Goal: Task Accomplishment & Management: Manage account settings

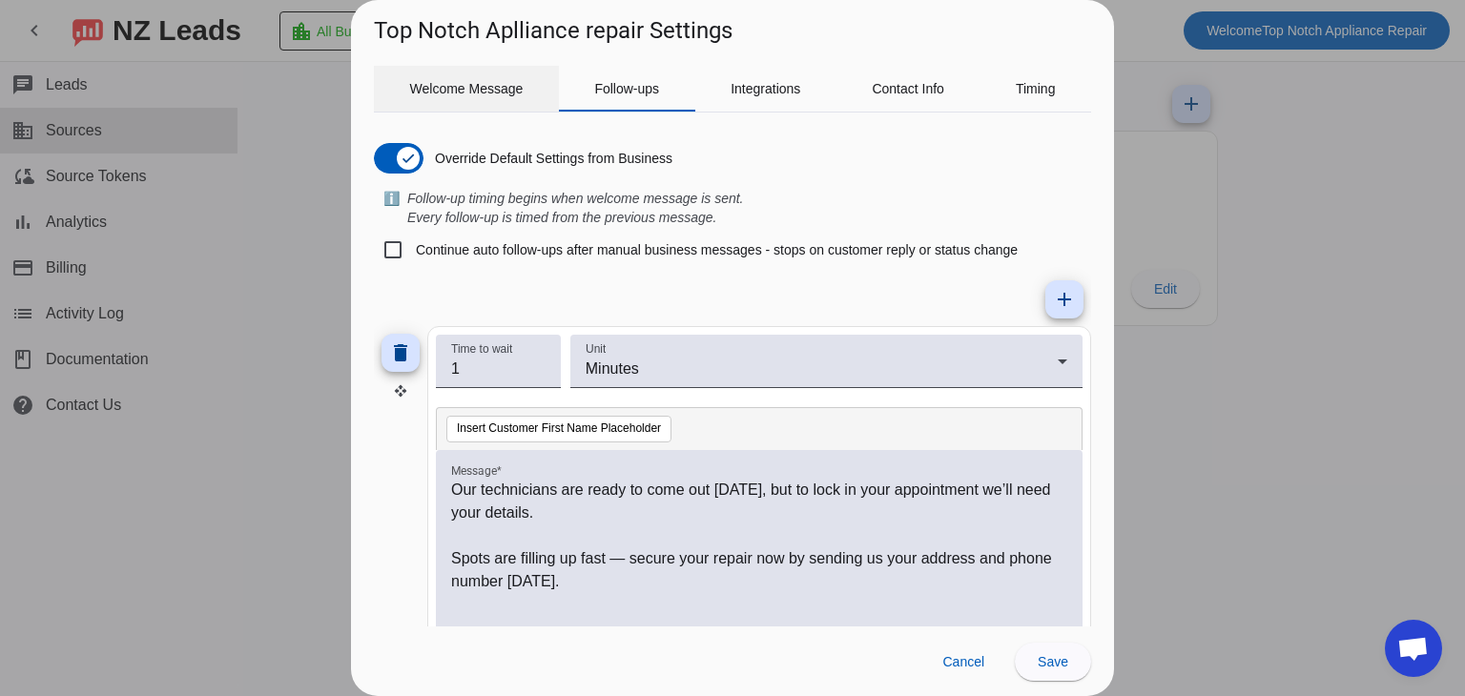
scroll to position [103, 0]
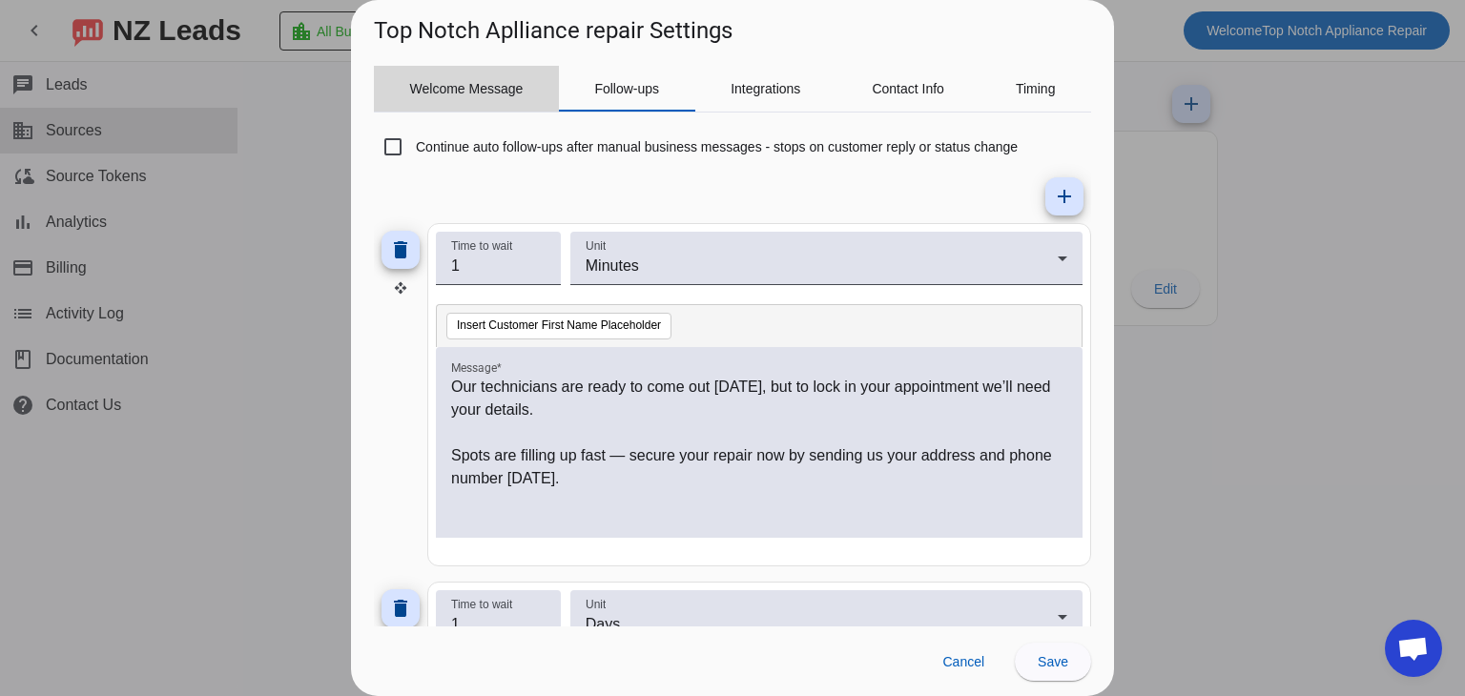
click at [483, 83] on span "Welcome Message" at bounding box center [466, 88] width 113 height 13
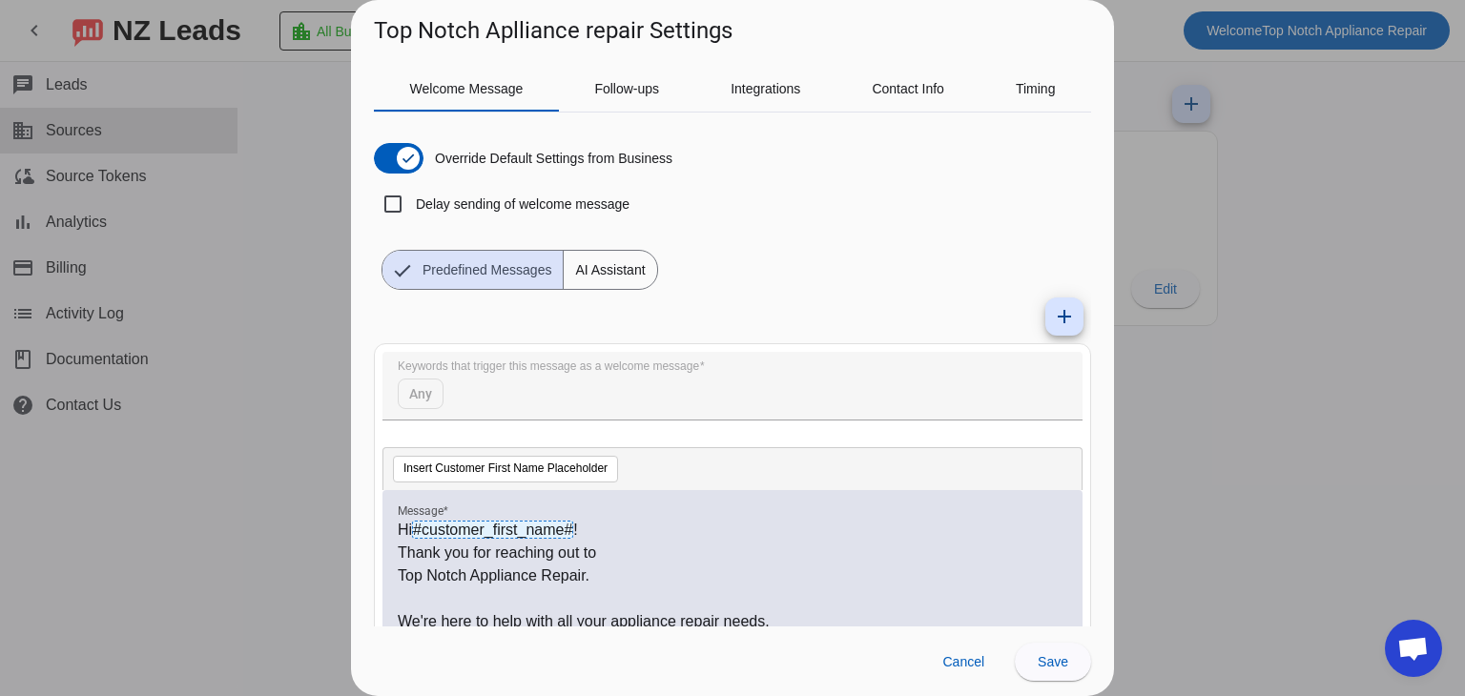
scroll to position [138, 0]
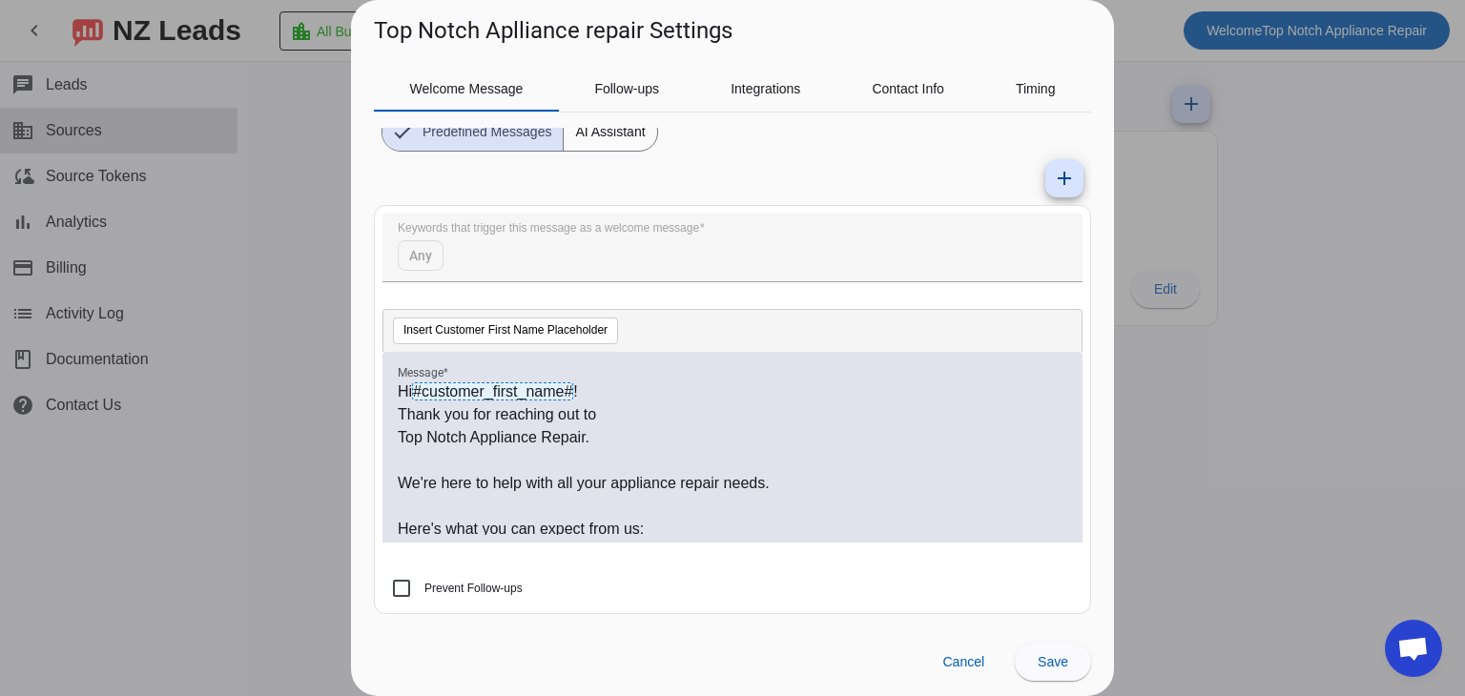
drag, startPoint x: 392, startPoint y: 386, endPoint x: 614, endPoint y: 493, distance: 246.5
click at [614, 493] on div "Hi #customer_first_name# ! Thank you for reaching out to Top Notch Appliance Re…" at bounding box center [732, 447] width 700 height 191
drag, startPoint x: 399, startPoint y: 383, endPoint x: 747, endPoint y: 547, distance: 384.8
click at [747, 547] on div "Message * Hi #customer_first_name# ! Thank you for reaching out to Top Notch Ap…" at bounding box center [732, 457] width 700 height 211
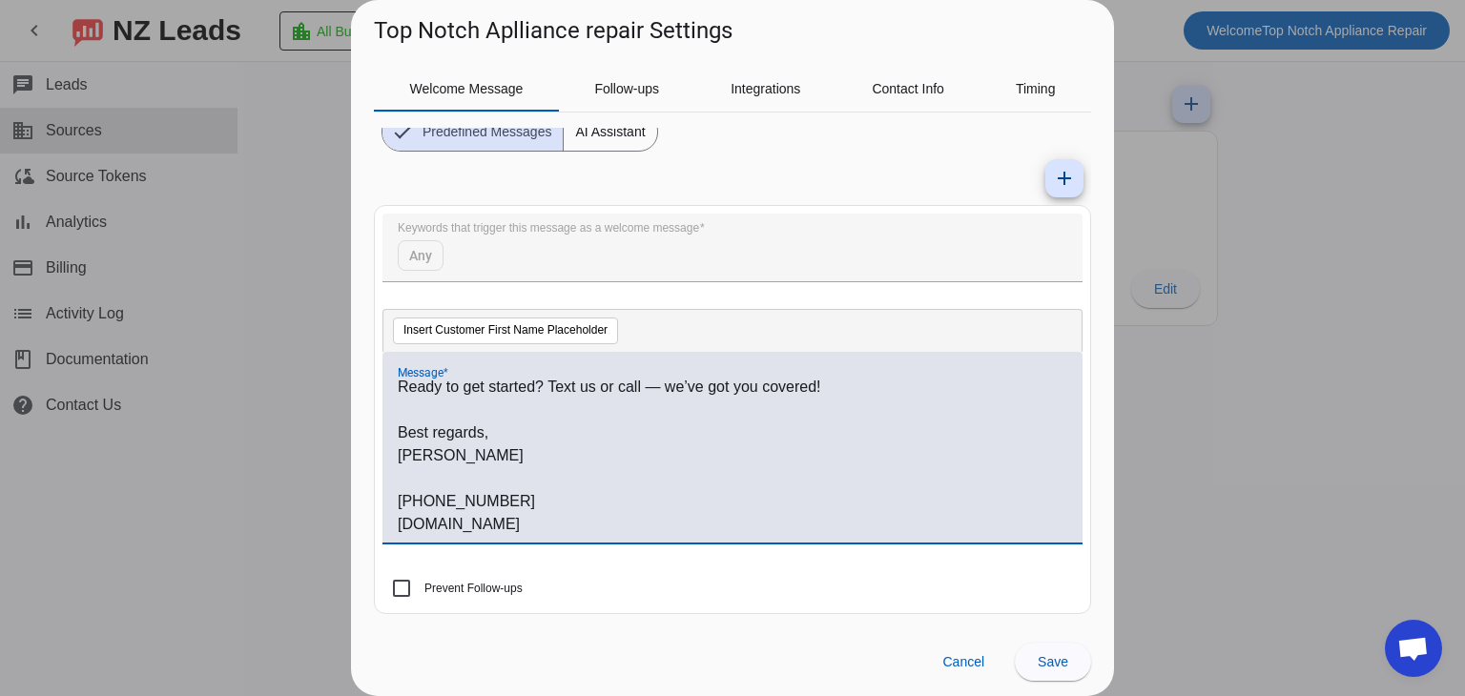
scroll to position [0, 0]
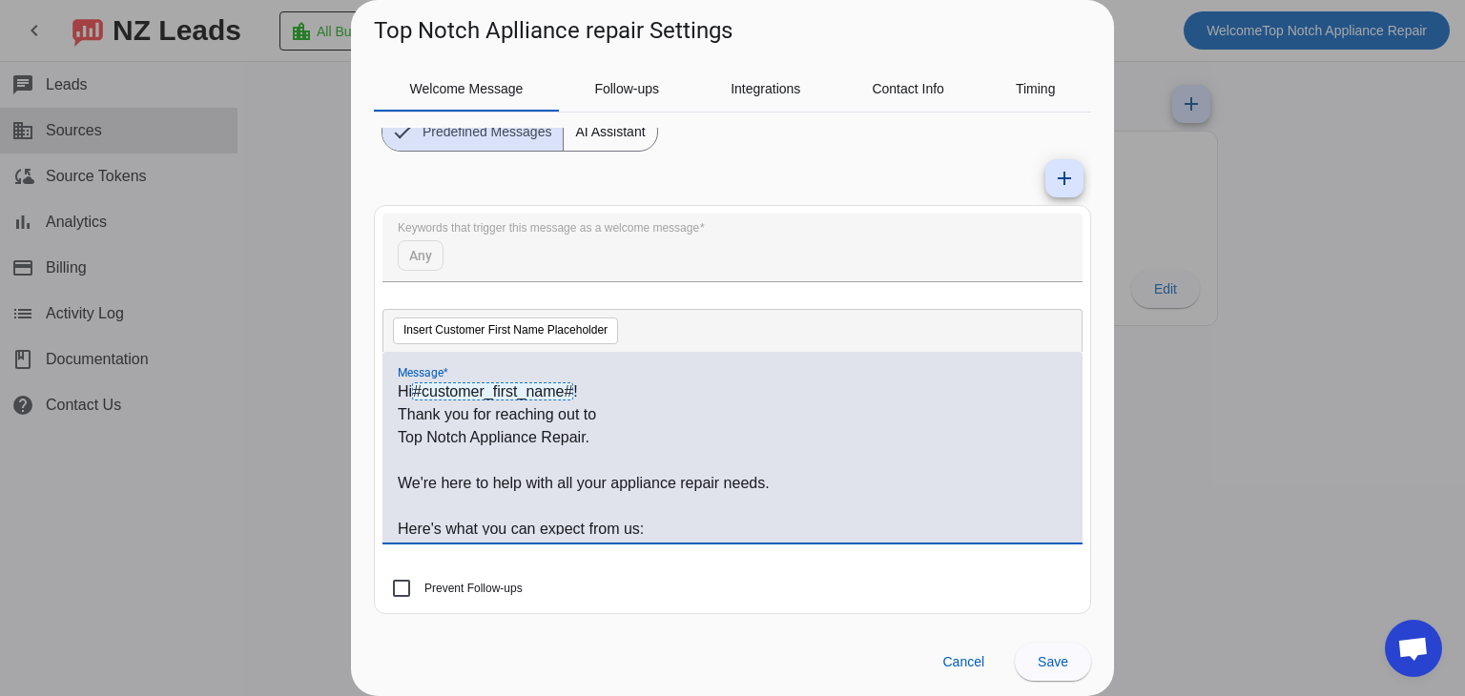
drag, startPoint x: 538, startPoint y: 523, endPoint x: 323, endPoint y: 260, distance: 338.8
click at [323, 260] on div "Top Notch Aplliance repair Settings Welcome Message Follow-ups Integrations Con…" at bounding box center [732, 348] width 1465 height 696
copy div "Hi #customer_first_name# ! Thank you for reaching out to Top Notch Appliance Re…"
click at [609, 92] on span "Follow-ups" at bounding box center [626, 88] width 65 height 13
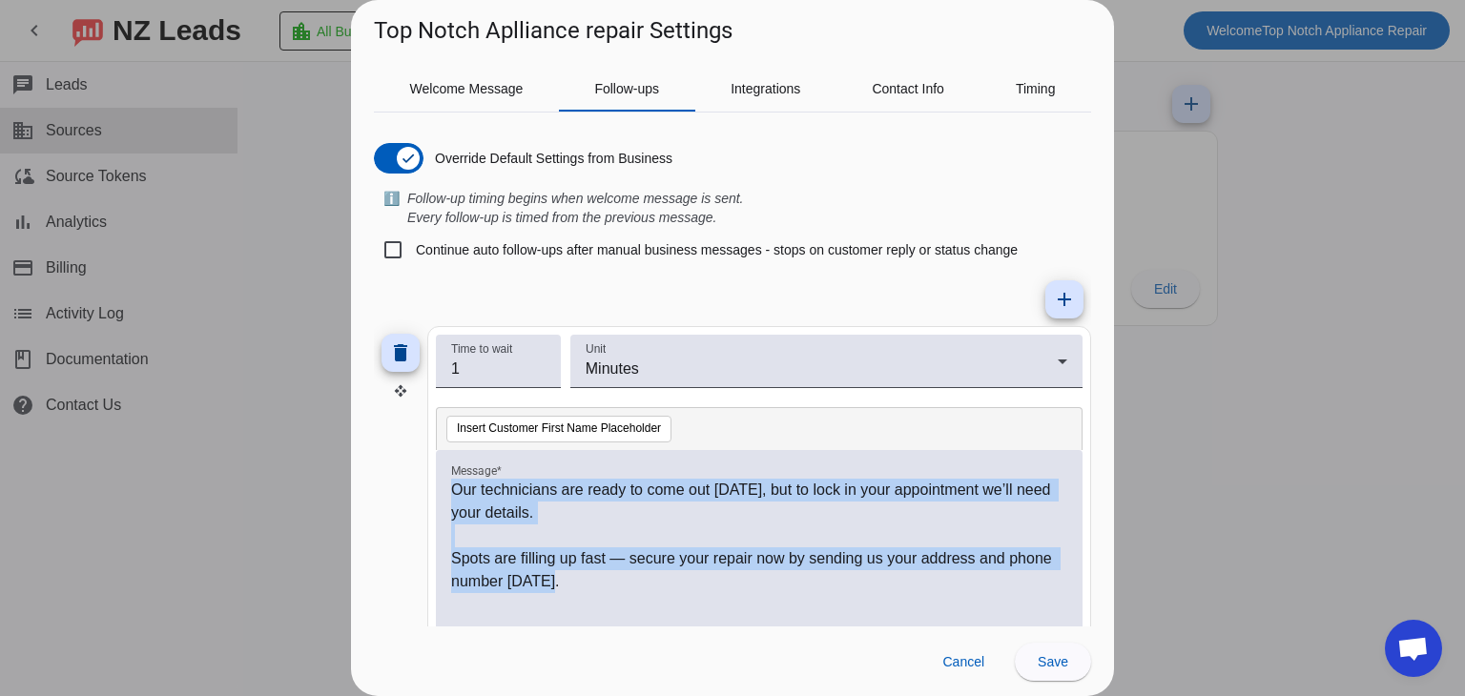
drag, startPoint x: 584, startPoint y: 594, endPoint x: 400, endPoint y: 482, distance: 214.9
click at [400, 482] on div "delete Time to wait 1 Unit Minutes Insert Customer First Name Placeholder Messa…" at bounding box center [732, 497] width 717 height 343
copy div "Our technicians are ready to come out [DATE], but to lock in your appointment w…"
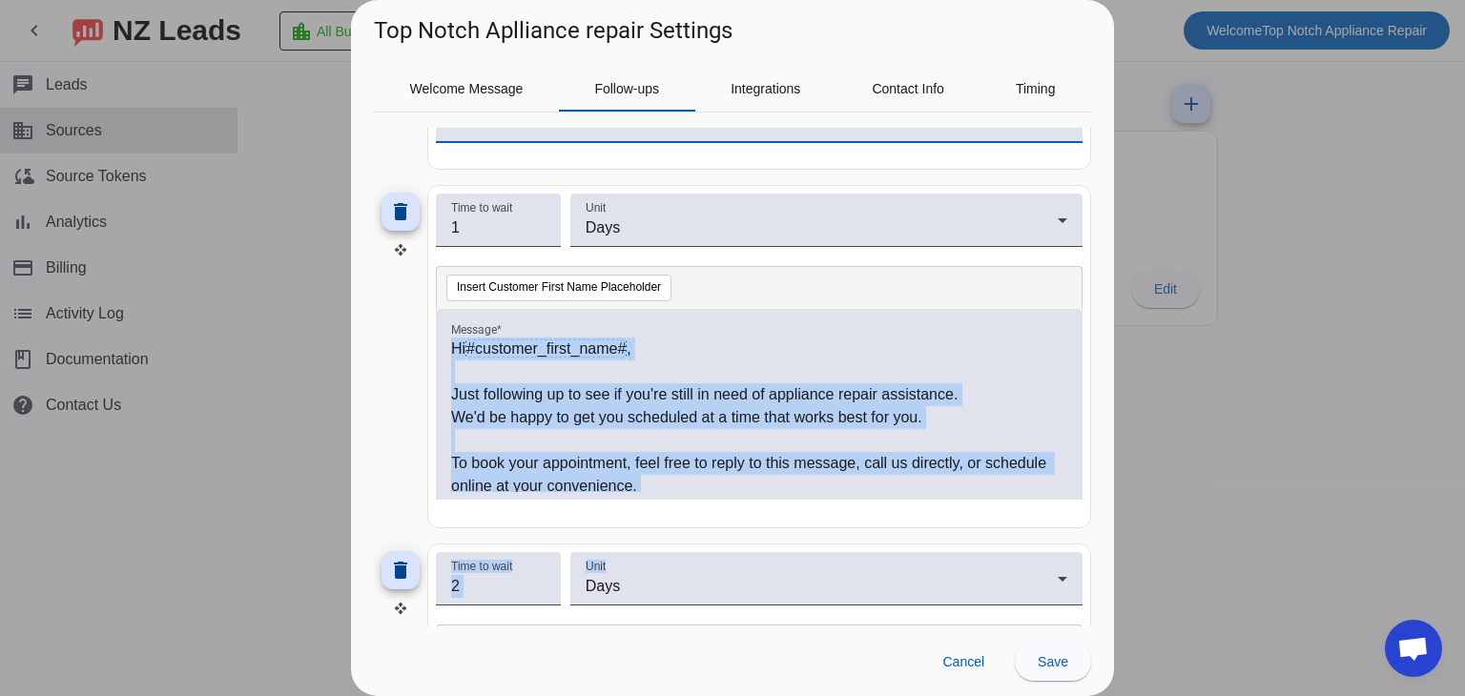
scroll to position [142, 0]
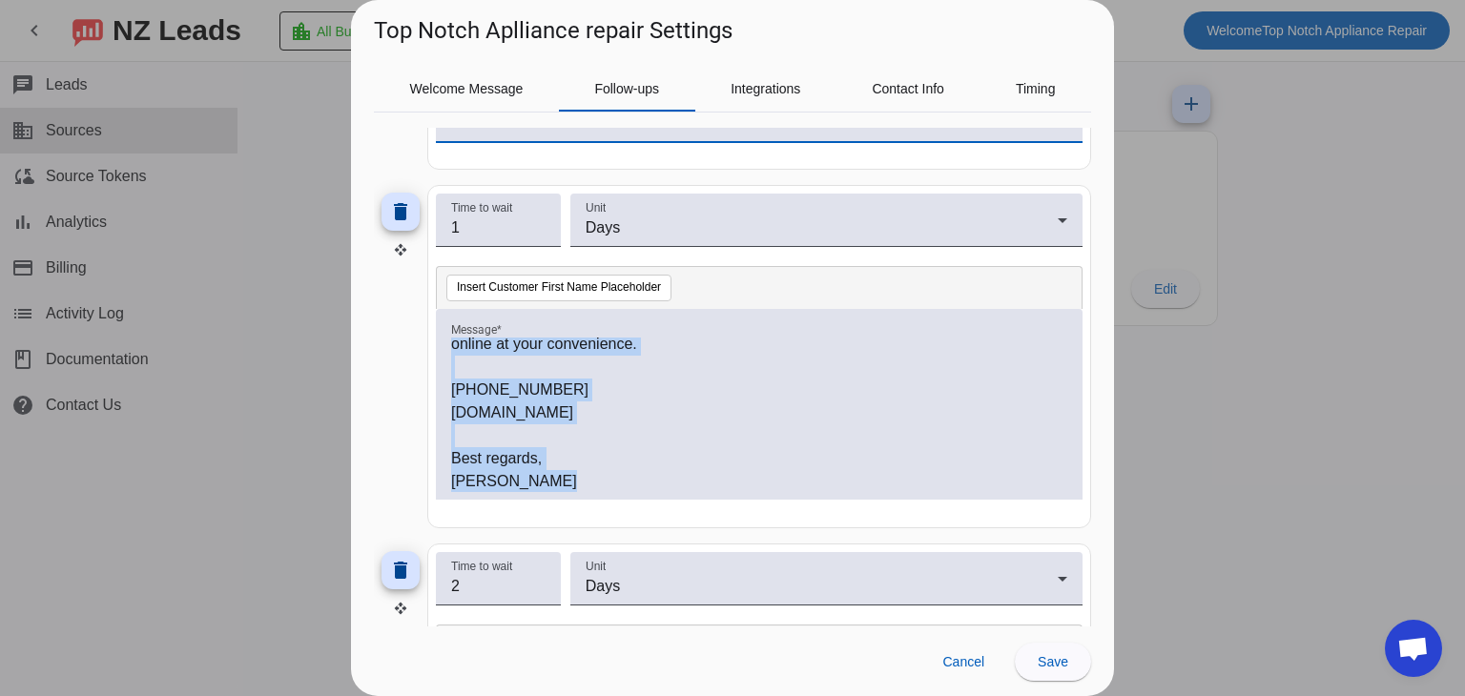
drag, startPoint x: 449, startPoint y: 343, endPoint x: 811, endPoint y: 499, distance: 393.4
click at [811, 499] on div "Message * Hi #customer_first_name# , Just following up to see if you're still i…" at bounding box center [759, 414] width 647 height 211
copy div "Hi #customer_first_name# , Just following up to see if you're still in need of …"
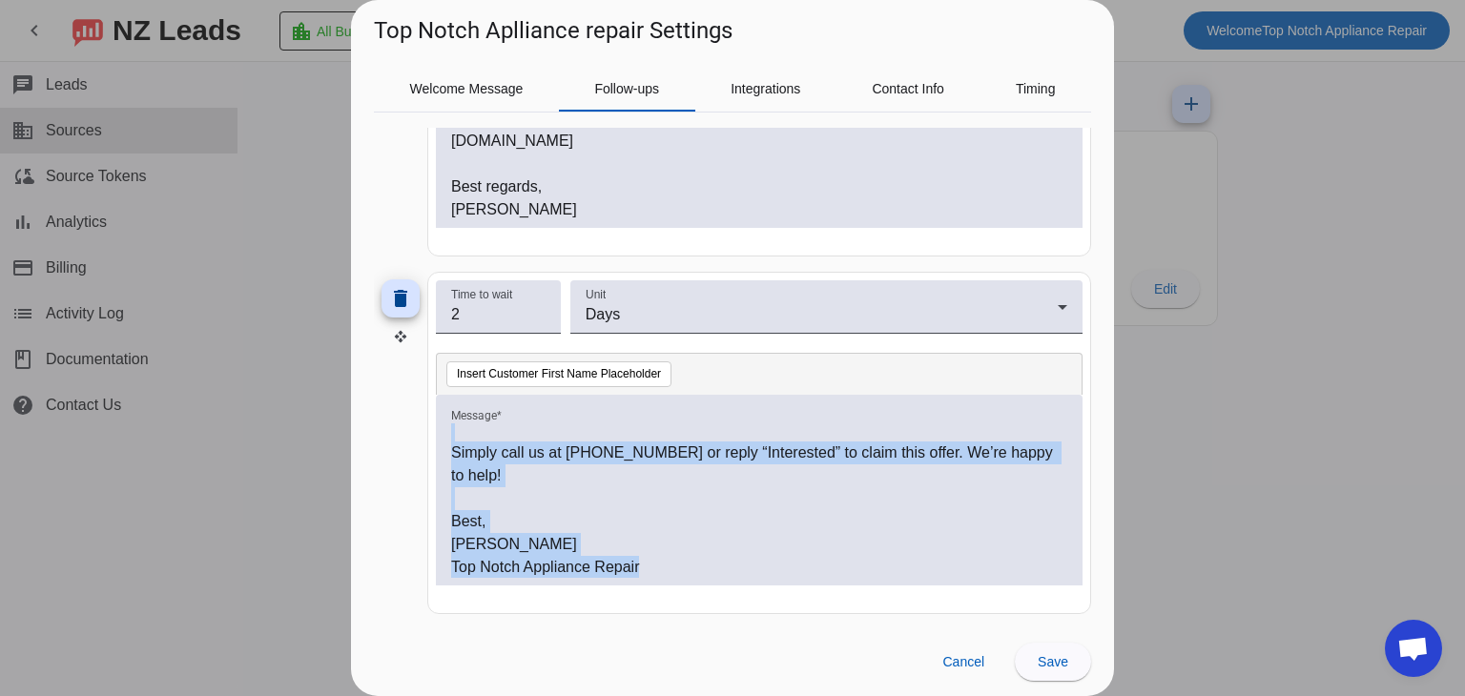
scroll to position [0, 0]
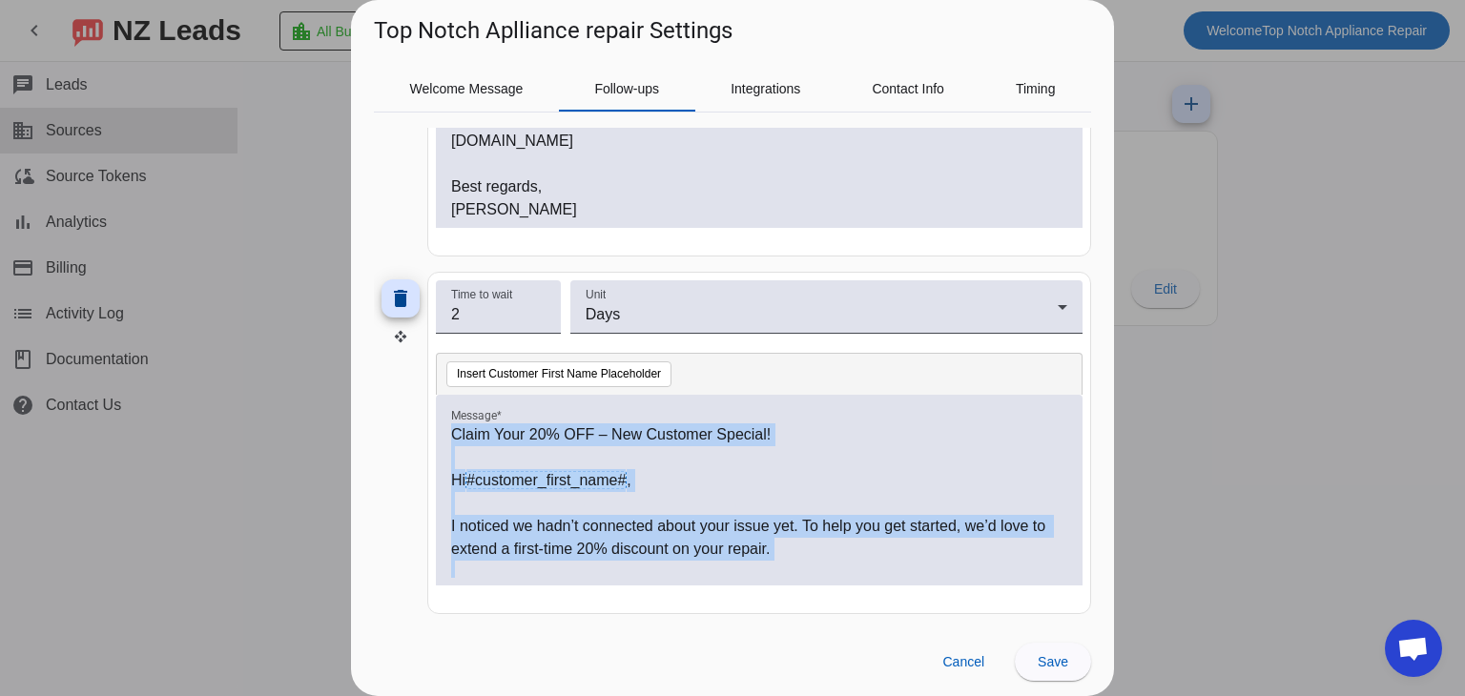
drag, startPoint x: 675, startPoint y: 573, endPoint x: 341, endPoint y: 339, distance: 407.4
click at [341, 339] on div "Top Notch Aplliance repair Settings Welcome Message Follow-ups Integrations Con…" at bounding box center [732, 348] width 1465 height 696
copy div "Claim Your 20% OFF – New Customer Special! Hi #customer_first_name# , I noticed…"
